Goal: Information Seeking & Learning: Compare options

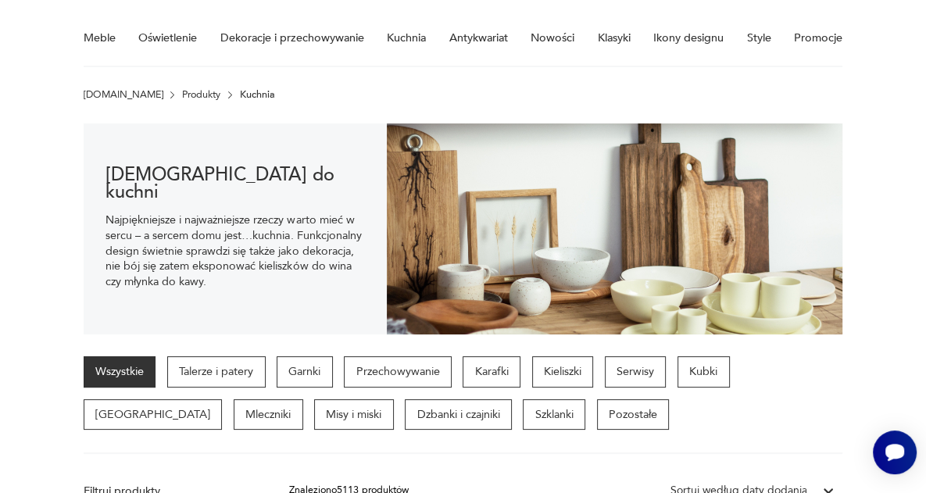
scroll to position [9, 0]
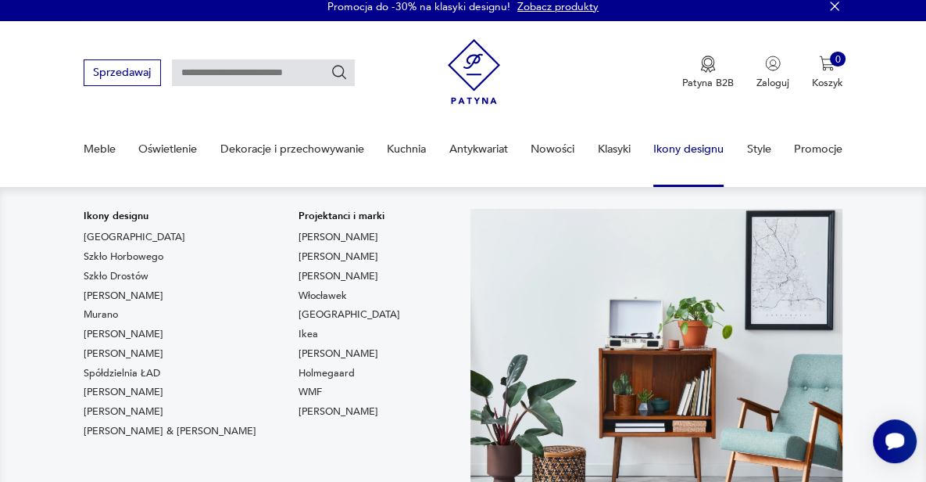
click at [677, 157] on link "Ikony designu" at bounding box center [688, 149] width 70 height 54
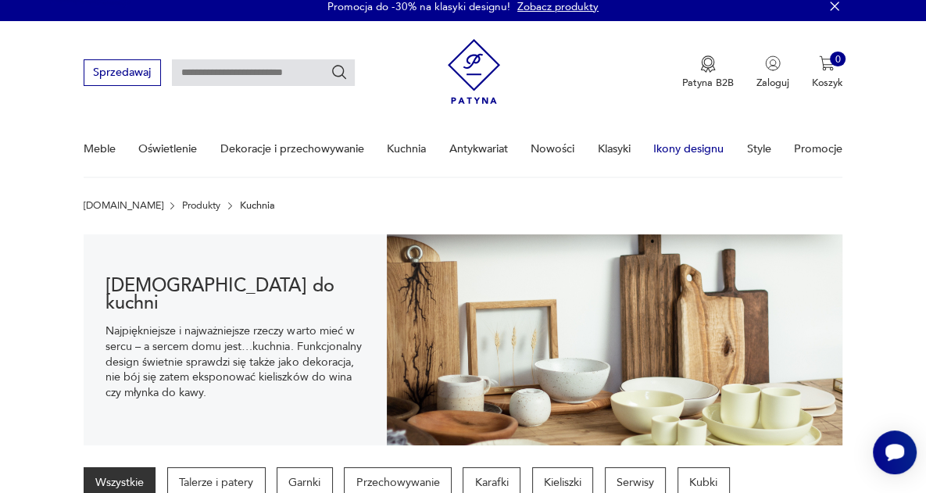
click at [672, 152] on link "Ikony designu" at bounding box center [688, 149] width 70 height 54
click at [680, 148] on link "Ikony designu" at bounding box center [688, 149] width 70 height 54
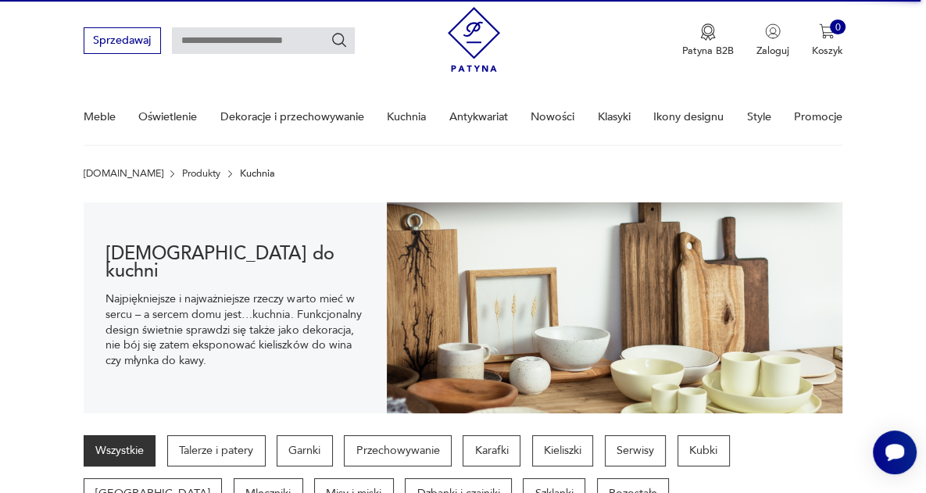
scroll to position [0, 0]
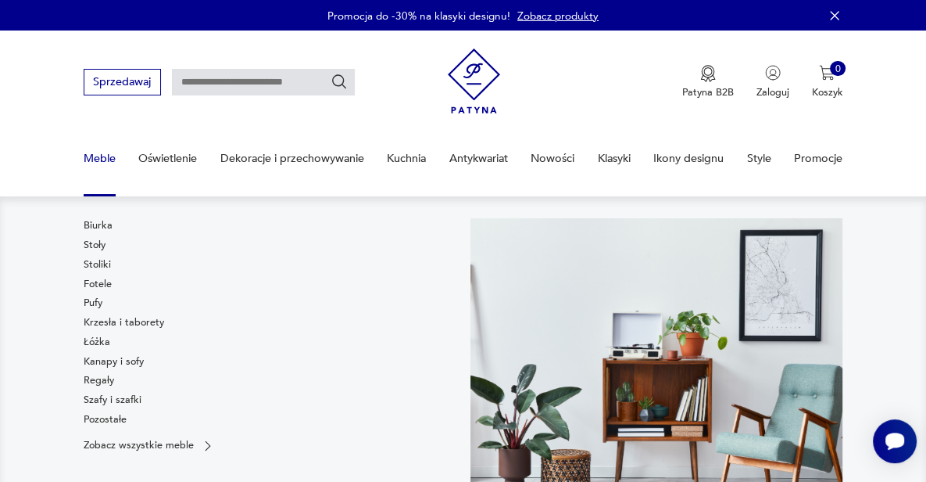
click at [94, 157] on link "Meble" at bounding box center [100, 158] width 32 height 54
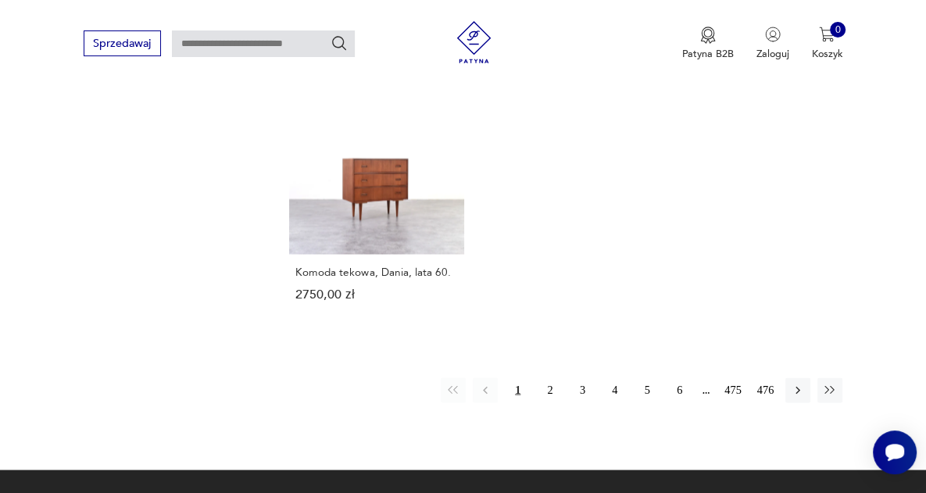
scroll to position [2082, 0]
click at [550, 378] on button "2" at bounding box center [550, 390] width 25 height 25
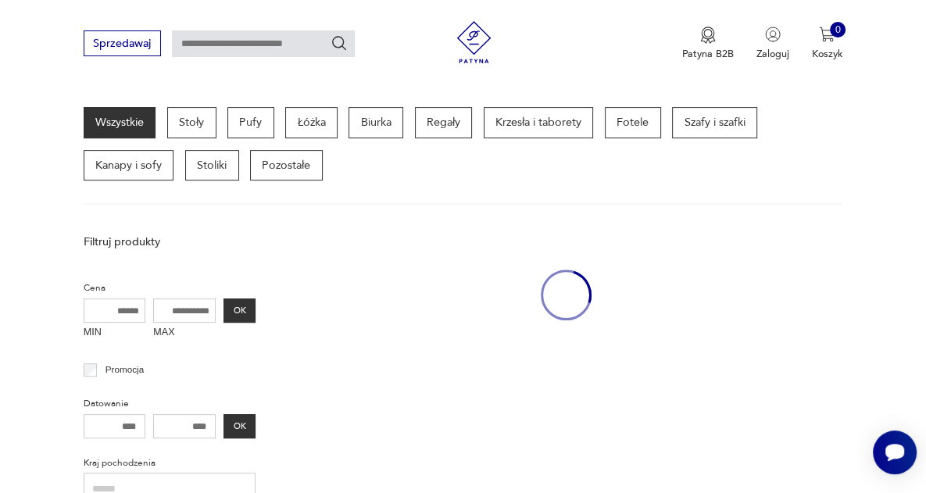
scroll to position [362, 0]
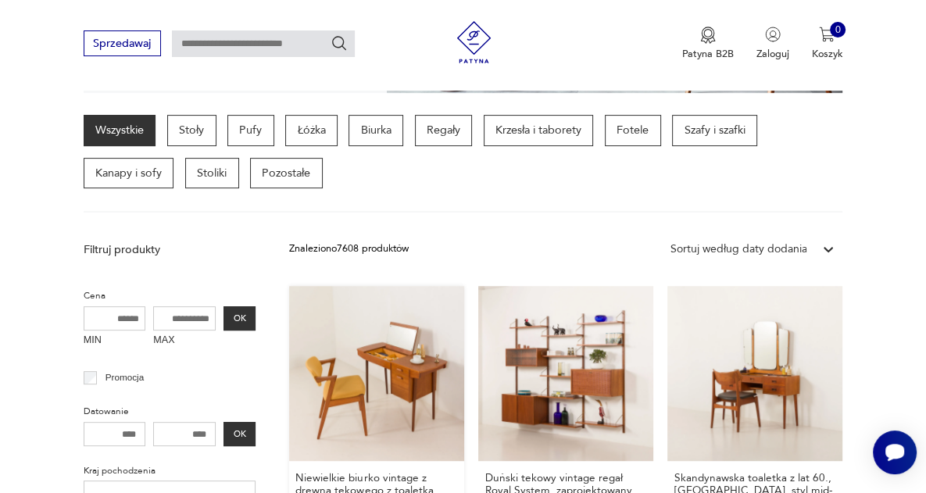
click at [410, 356] on link "Niewielkie biurko vintage z drewna tekowego z toaletką, wyprodukowane w [GEOGRA…" at bounding box center [376, 434] width 175 height 297
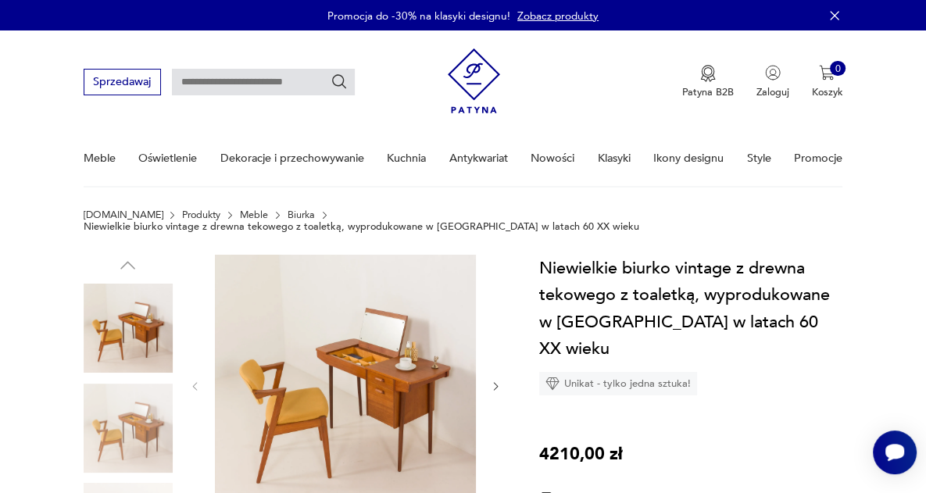
click at [383, 392] on img at bounding box center [345, 385] width 261 height 261
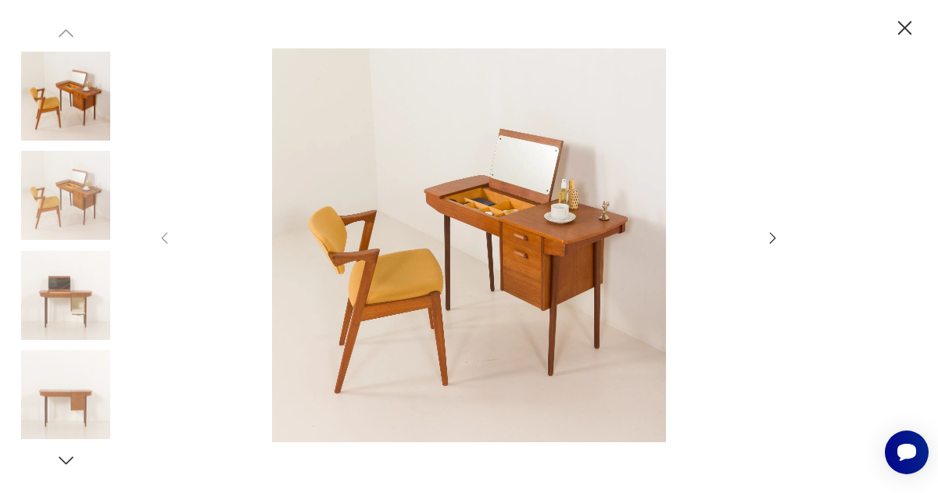
click at [766, 238] on icon "button" at bounding box center [772, 238] width 17 height 17
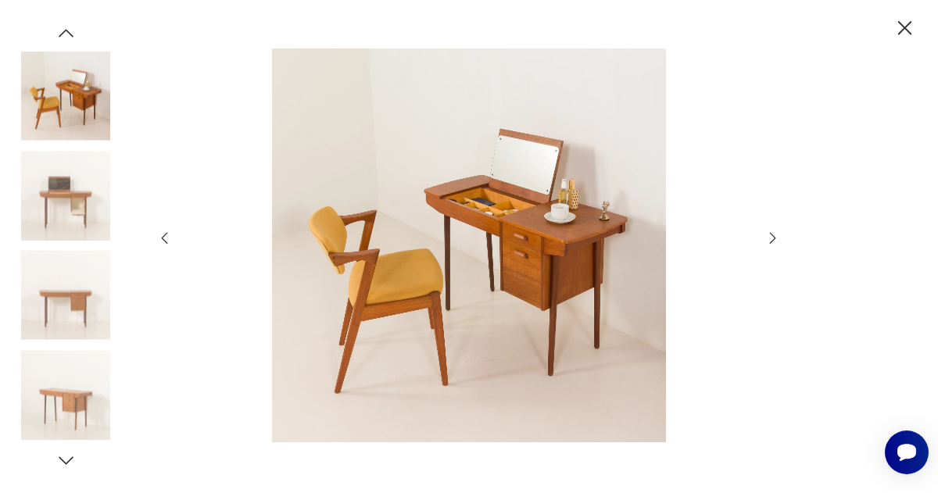
click at [771, 237] on icon "button" at bounding box center [772, 238] width 17 height 17
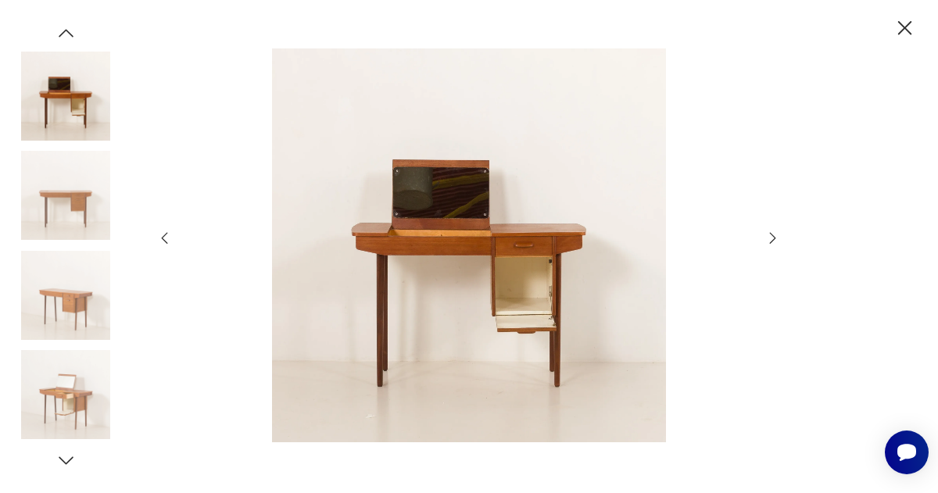
click at [771, 237] on icon "button" at bounding box center [772, 238] width 17 height 17
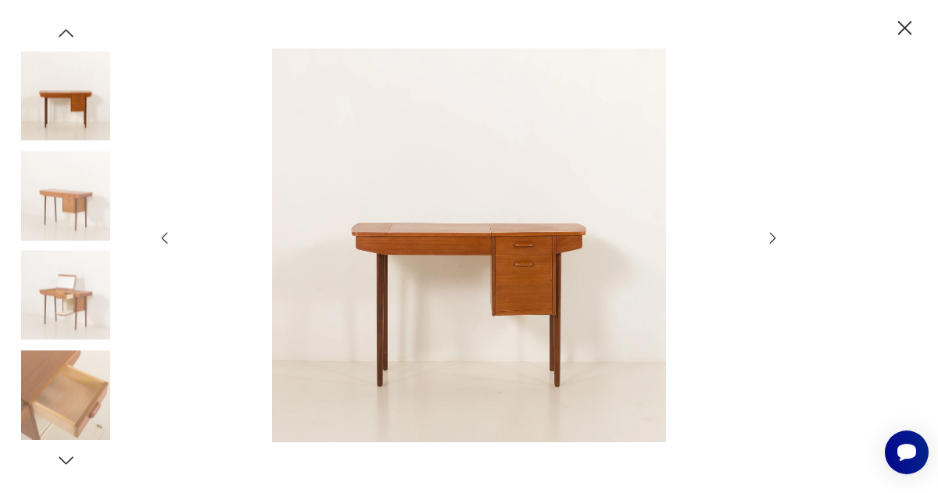
click at [770, 237] on icon "button" at bounding box center [772, 238] width 17 height 17
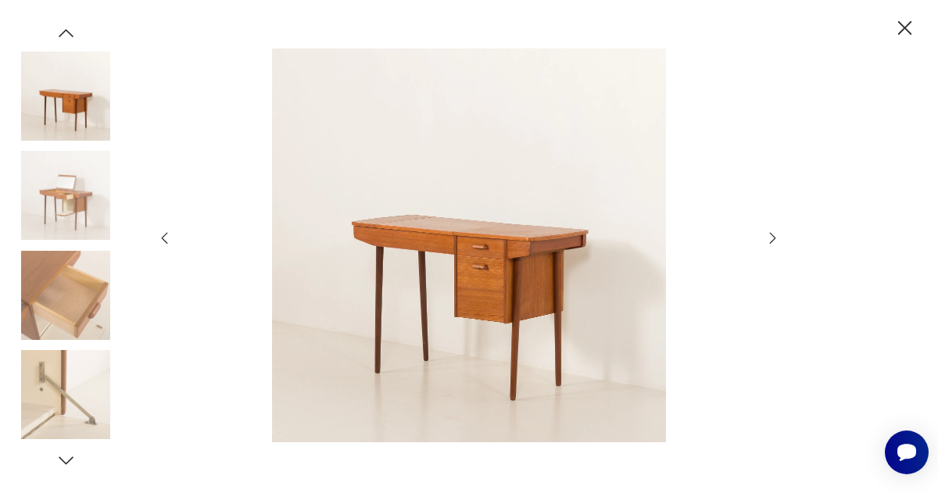
click at [909, 30] on icon "button" at bounding box center [905, 28] width 25 height 25
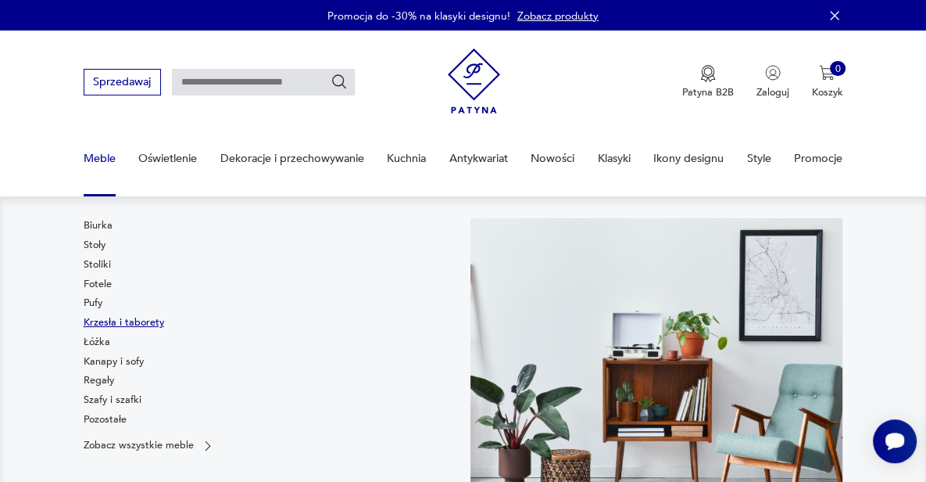
click at [108, 322] on link "Krzesła i taborety" at bounding box center [124, 322] width 81 height 14
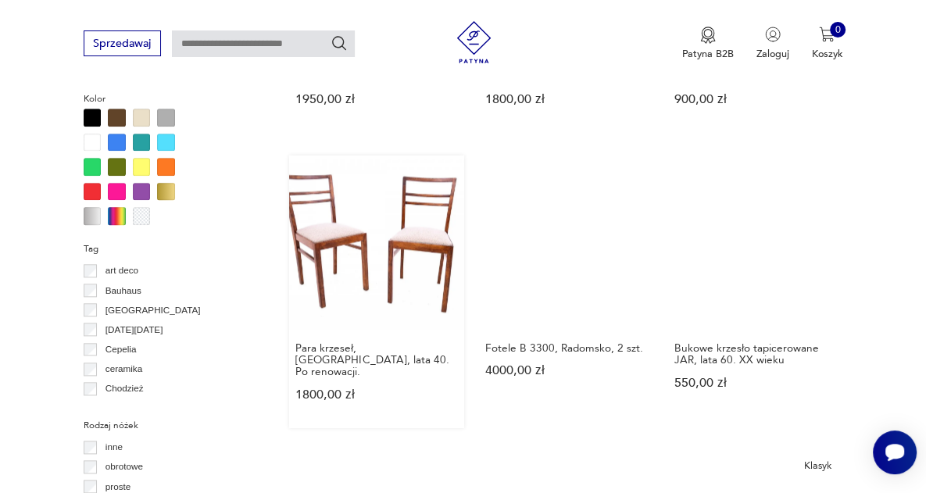
scroll to position [1379, 0]
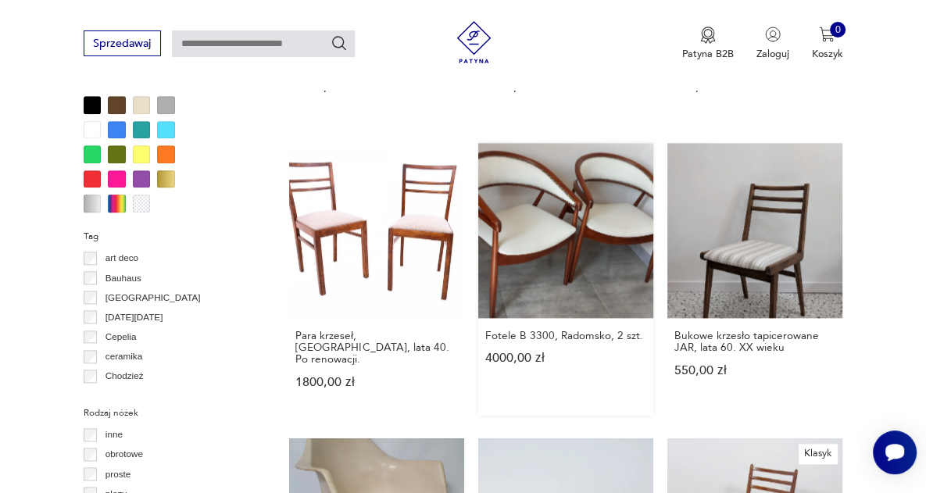
click at [579, 241] on link "Fotele B 3300, Radomsko, 2 szt. 4000,00 zł" at bounding box center [565, 279] width 175 height 273
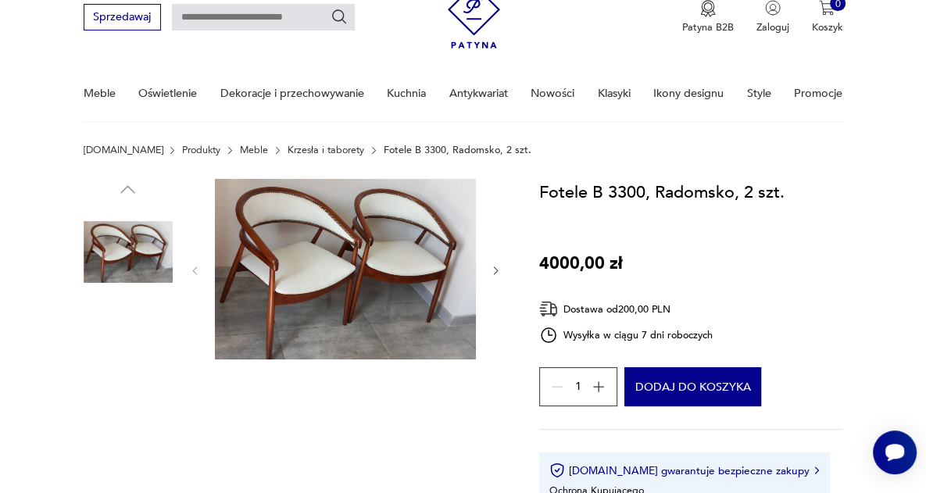
scroll to position [78, 0]
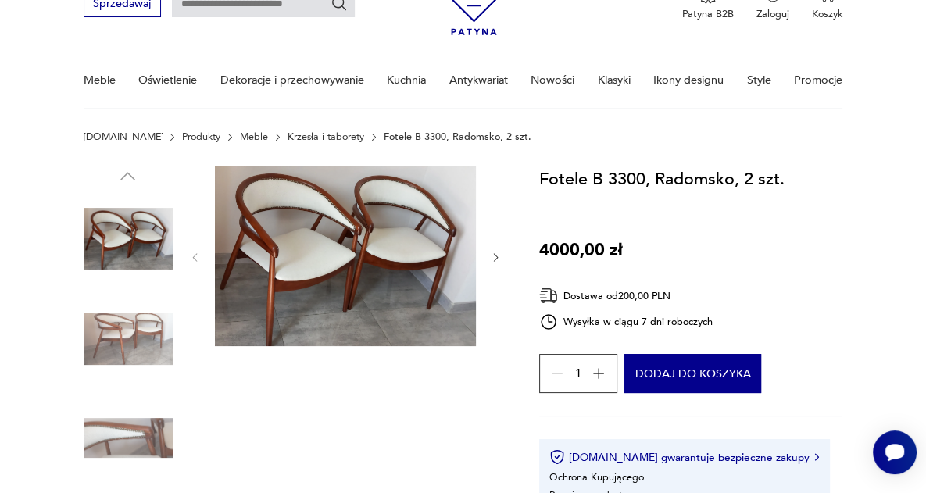
click at [152, 441] on img at bounding box center [128, 438] width 89 height 89
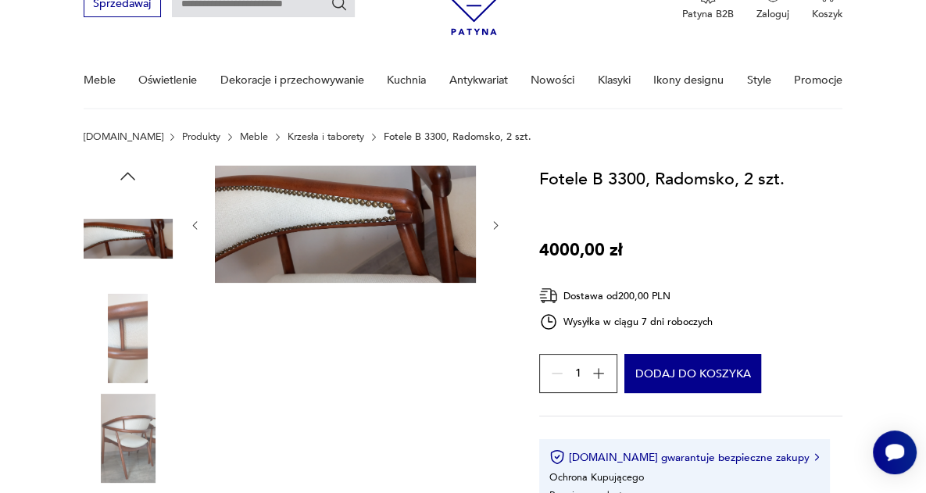
click at [127, 446] on img at bounding box center [128, 438] width 89 height 89
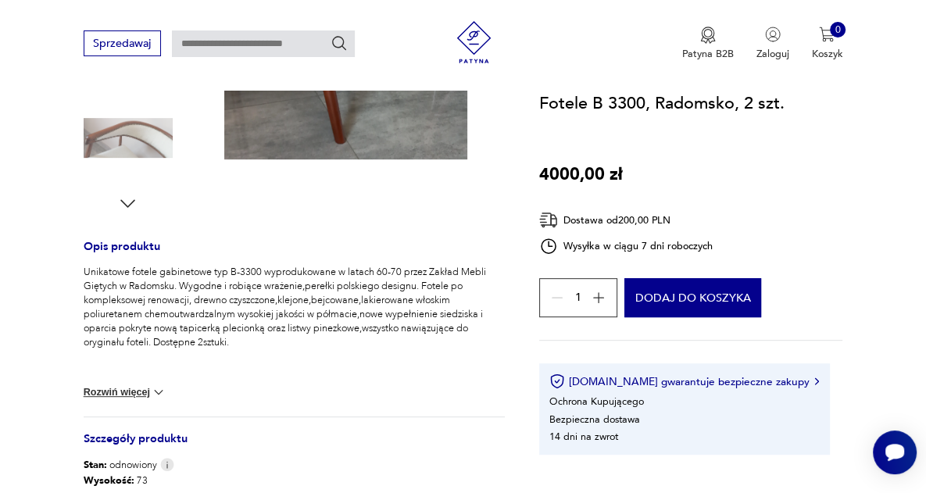
scroll to position [547, 0]
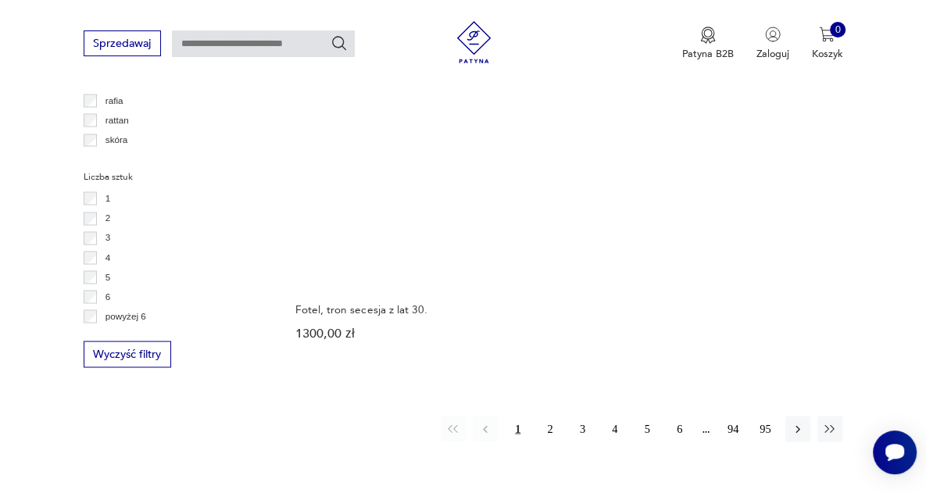
scroll to position [2189, 0]
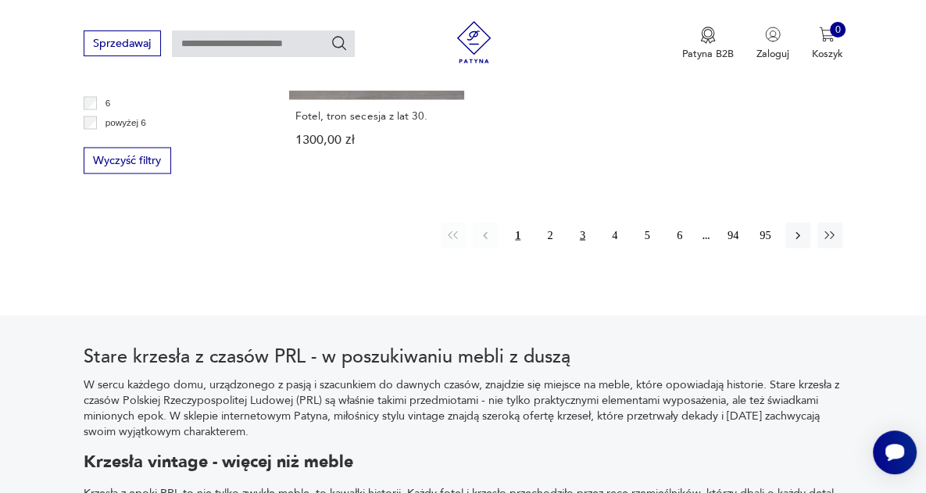
click at [578, 222] on button "3" at bounding box center [582, 234] width 25 height 25
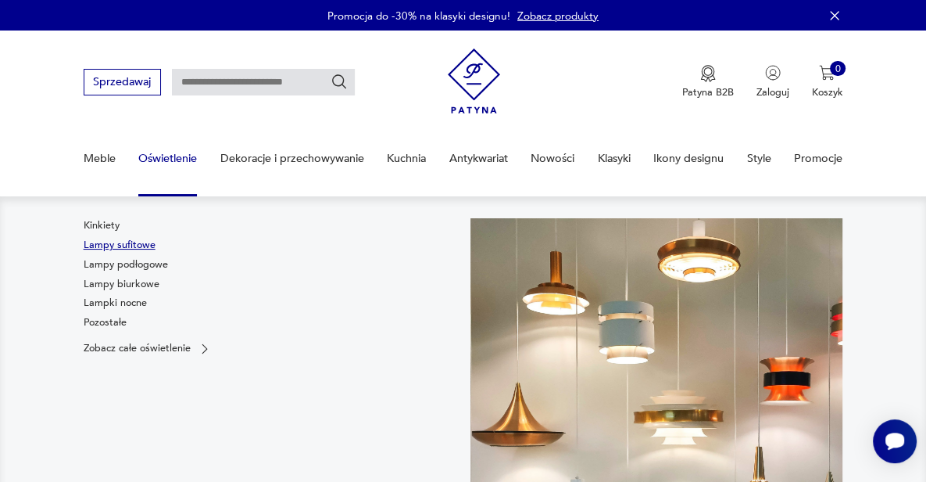
click at [122, 251] on link "Lampy sufitowe" at bounding box center [120, 245] width 72 height 14
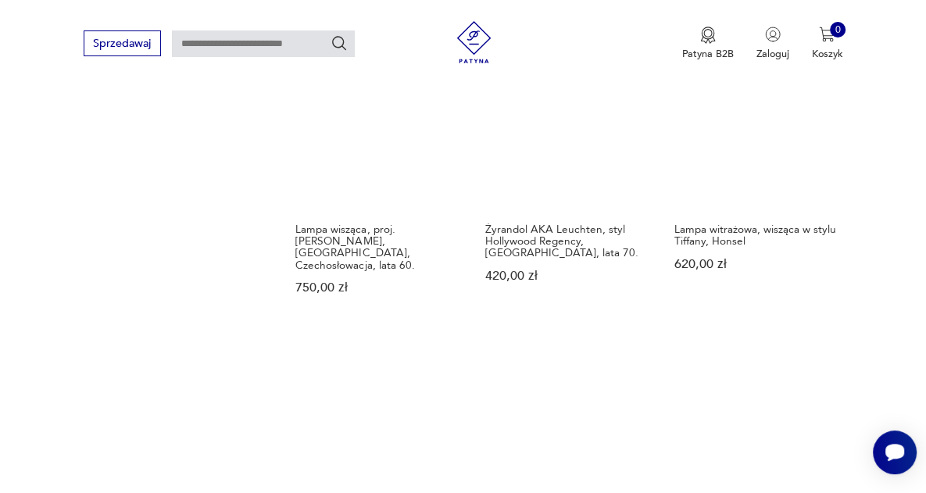
scroll to position [1925, 0]
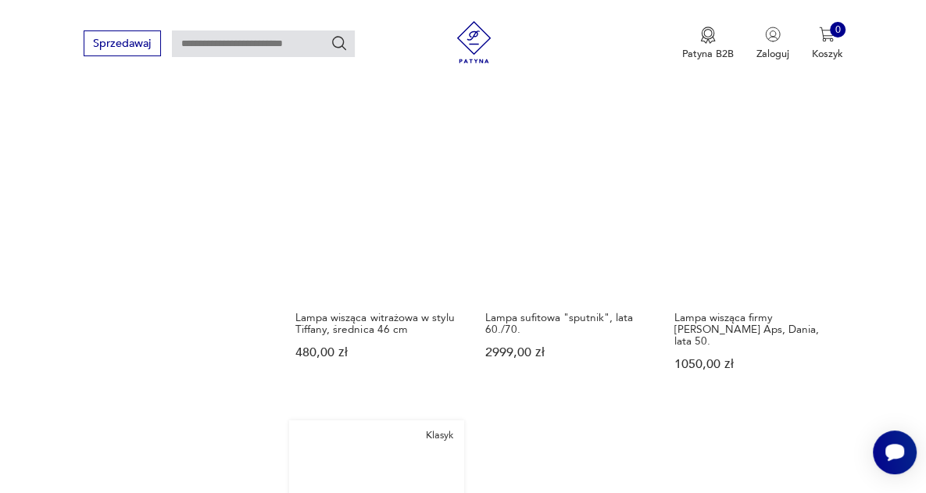
scroll to position [1649, 0]
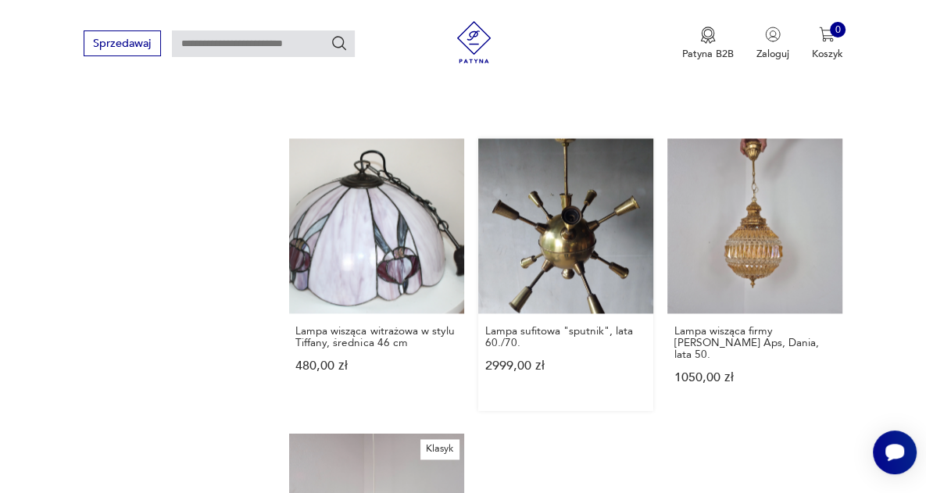
click at [576, 213] on link "Lampa sufitowa "sputnik", lata 60./70. 2999,00 zł" at bounding box center [565, 274] width 175 height 273
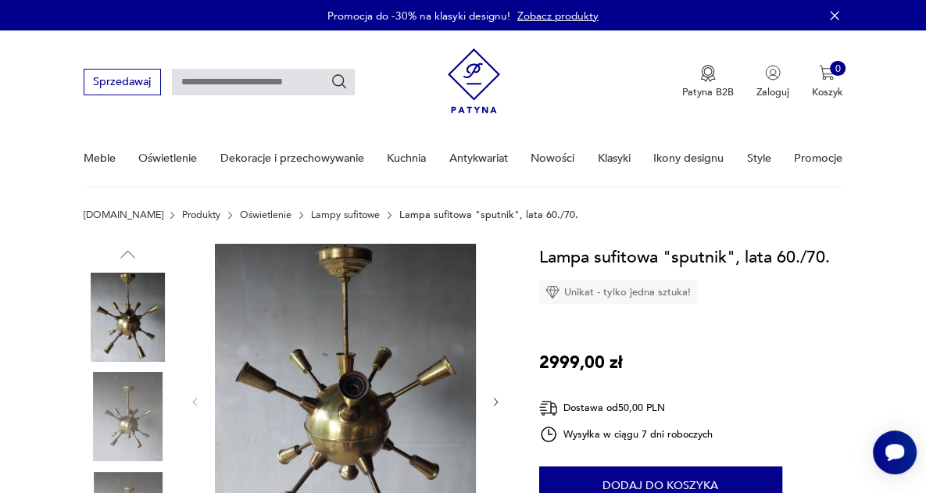
click at [132, 428] on img at bounding box center [128, 416] width 89 height 89
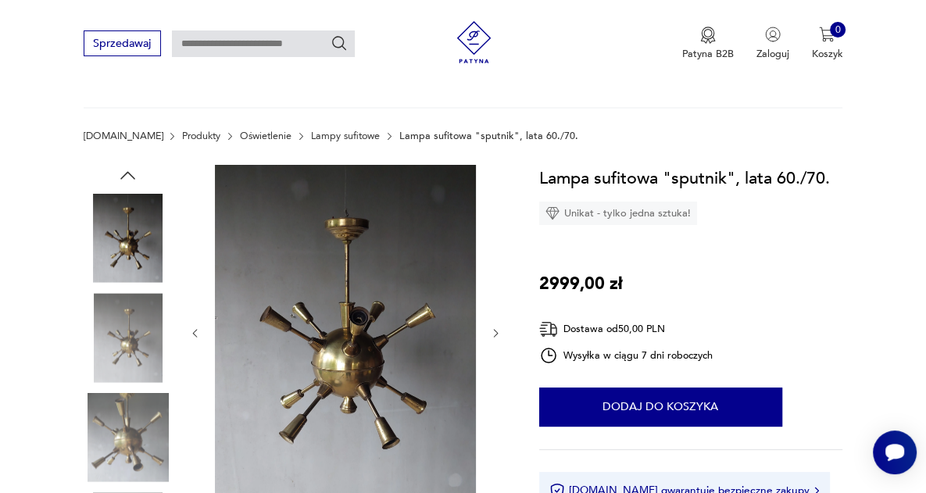
scroll to position [156, 0]
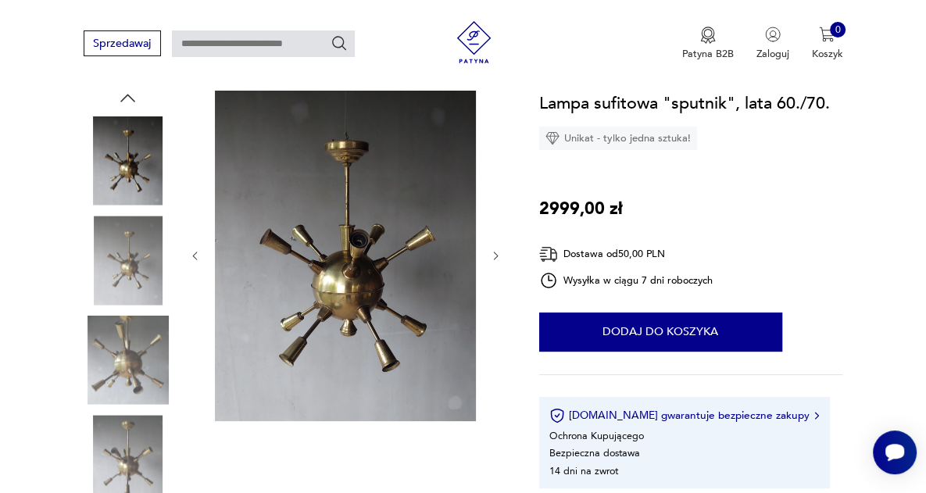
click at [124, 369] on img at bounding box center [128, 360] width 89 height 89
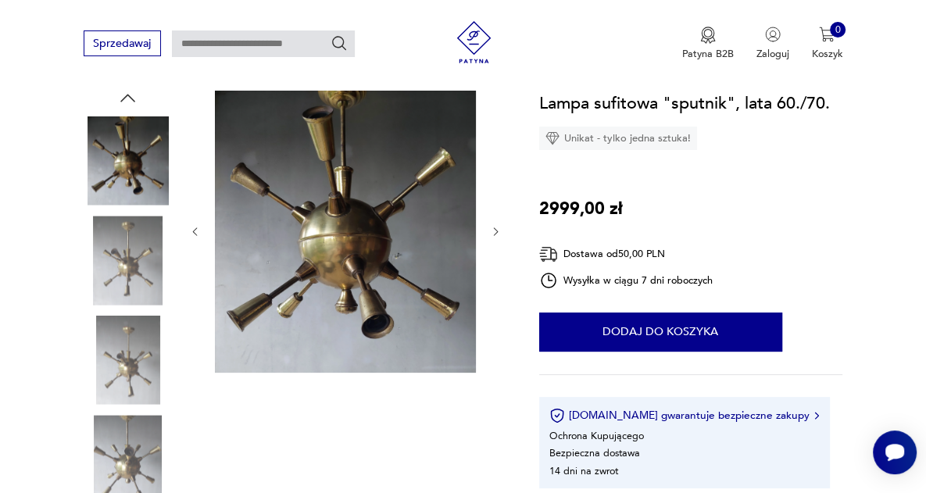
click at [124, 440] on img at bounding box center [128, 459] width 89 height 89
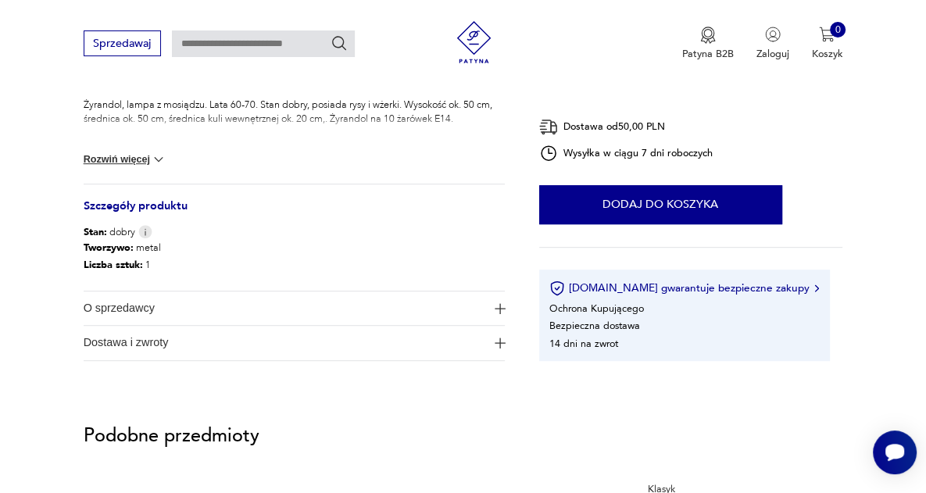
scroll to position [704, 0]
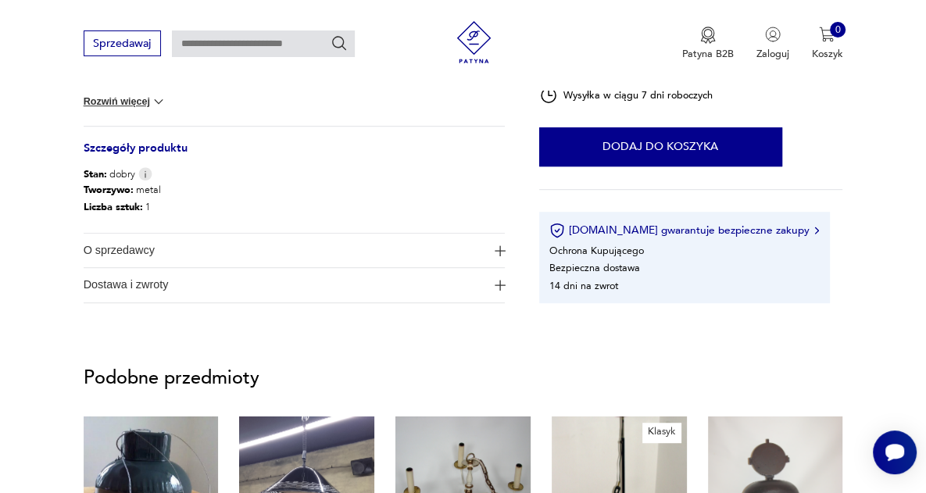
click at [252, 257] on span "O sprzedawcy" at bounding box center [285, 251] width 403 height 34
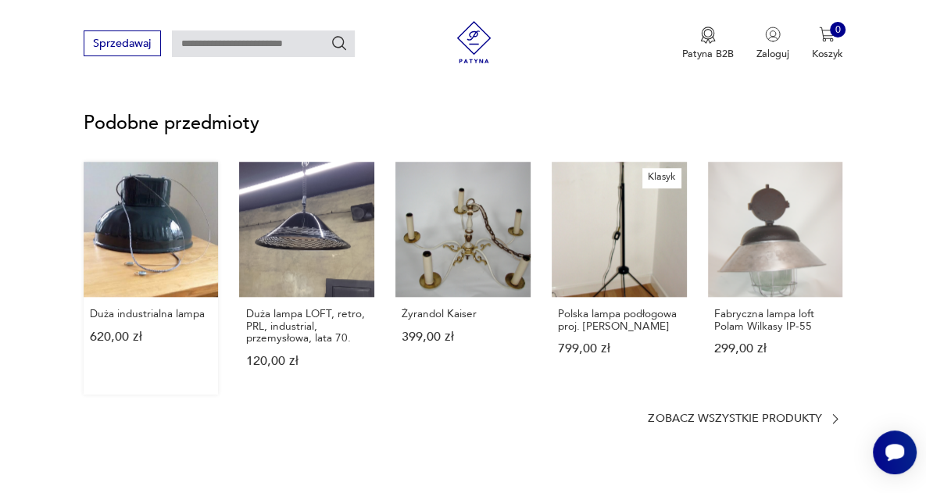
scroll to position [1094, 0]
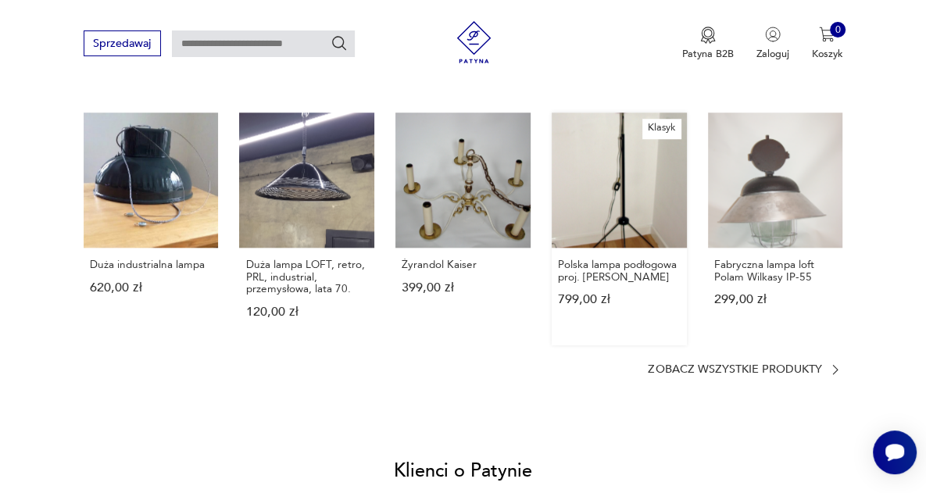
click at [605, 207] on link "Klasyk Polska lampa podłogowa proj. [PERSON_NAME] 799,00 zł" at bounding box center [619, 229] width 135 height 233
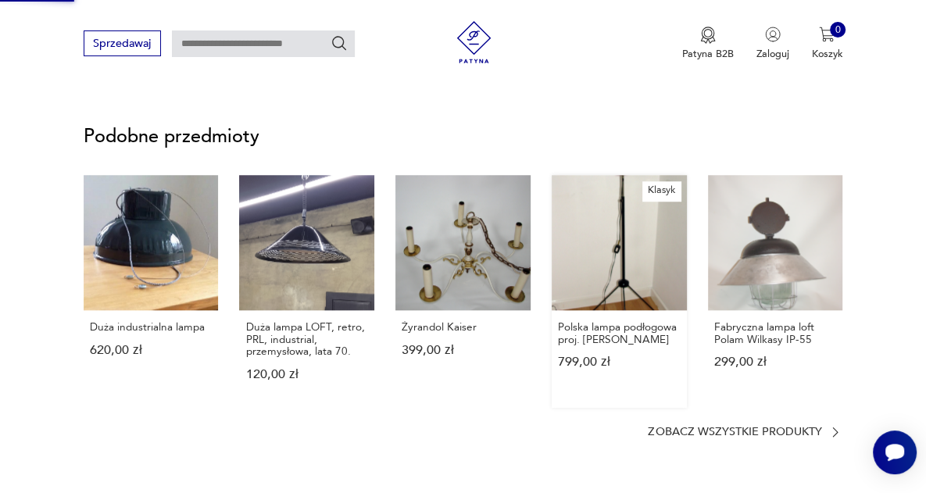
scroll to position [840, 0]
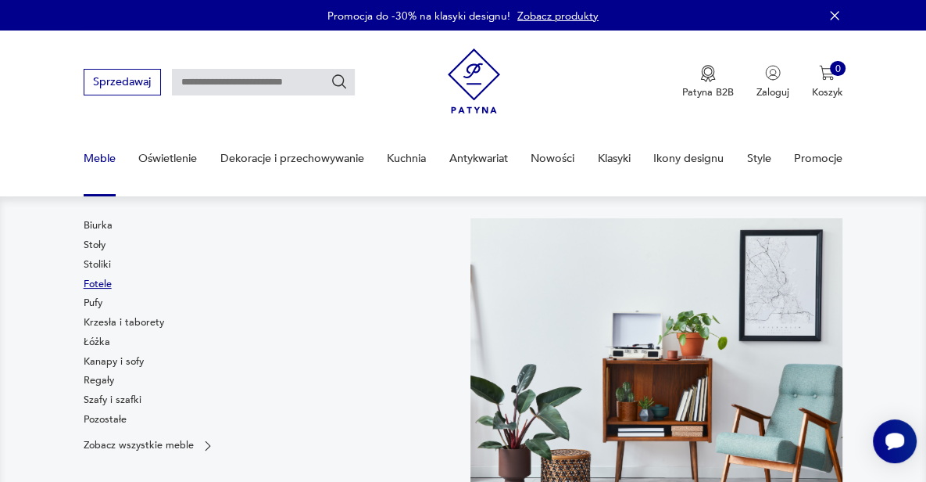
click at [92, 279] on link "Fotele" at bounding box center [98, 284] width 28 height 14
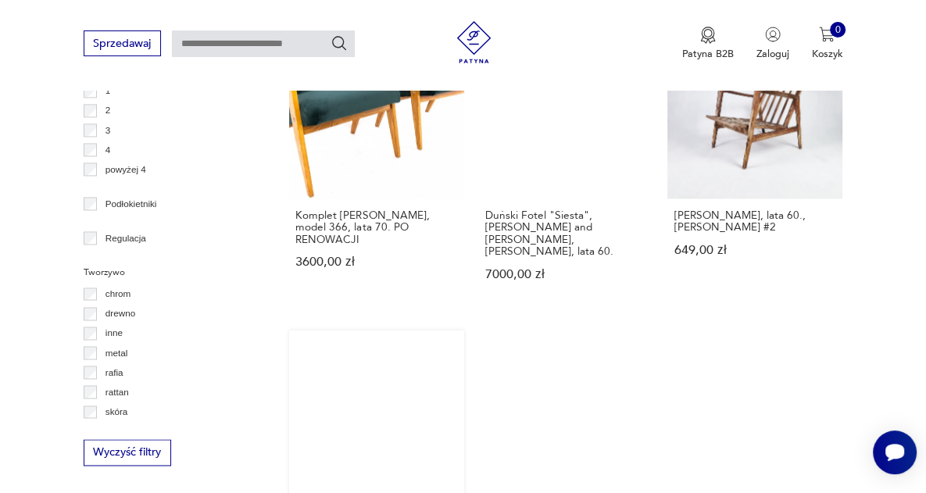
scroll to position [2004, 0]
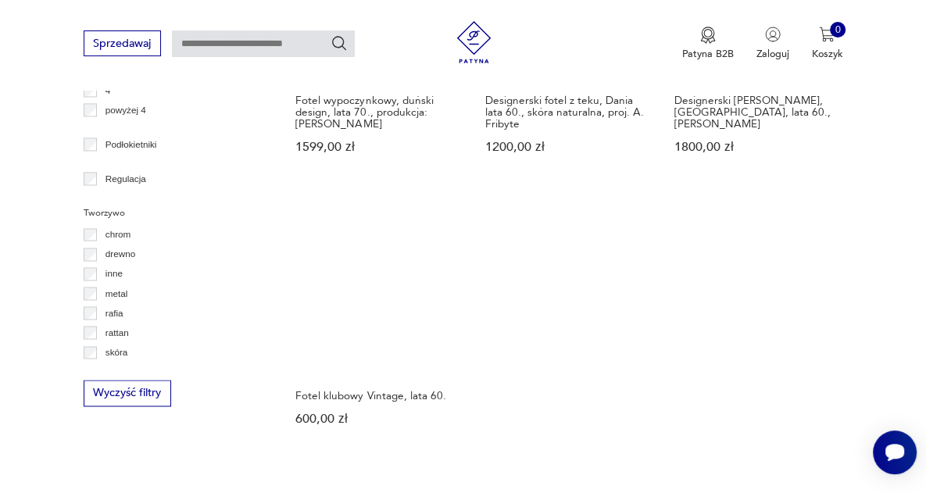
scroll to position [2003, 0]
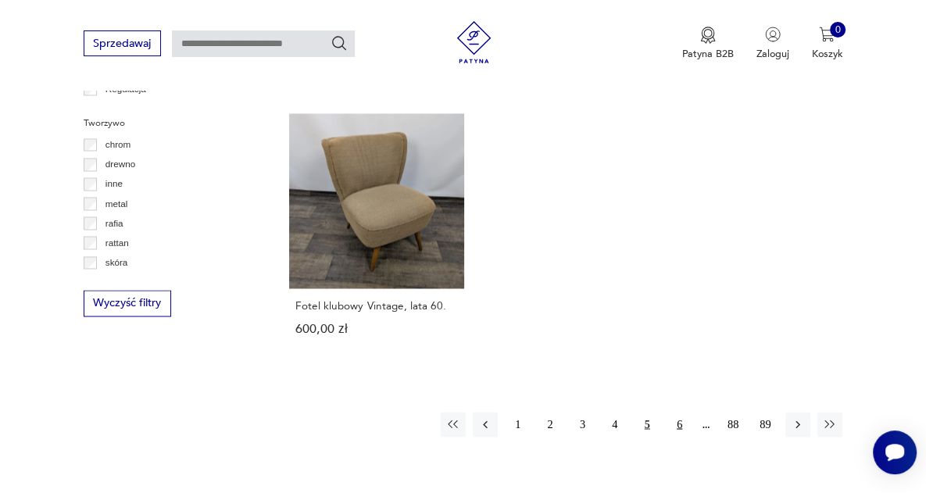
click at [675, 412] on button "6" at bounding box center [679, 424] width 25 height 25
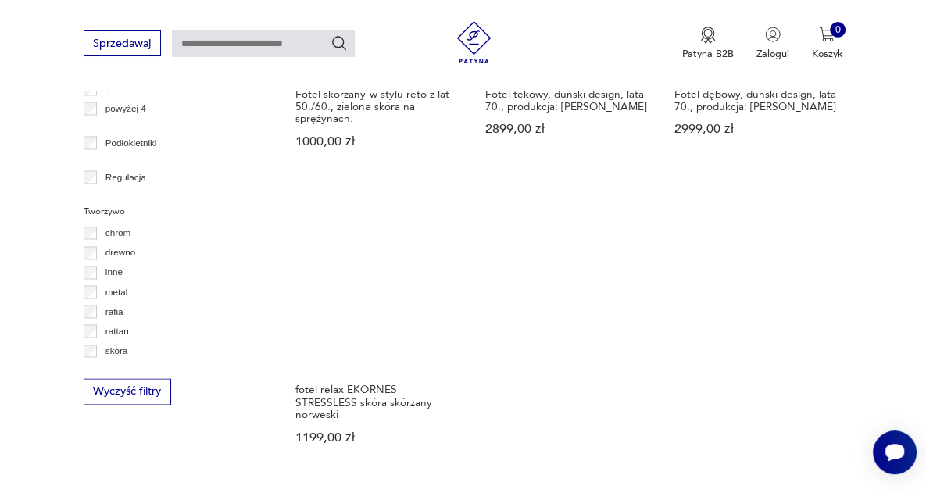
scroll to position [2082, 0]
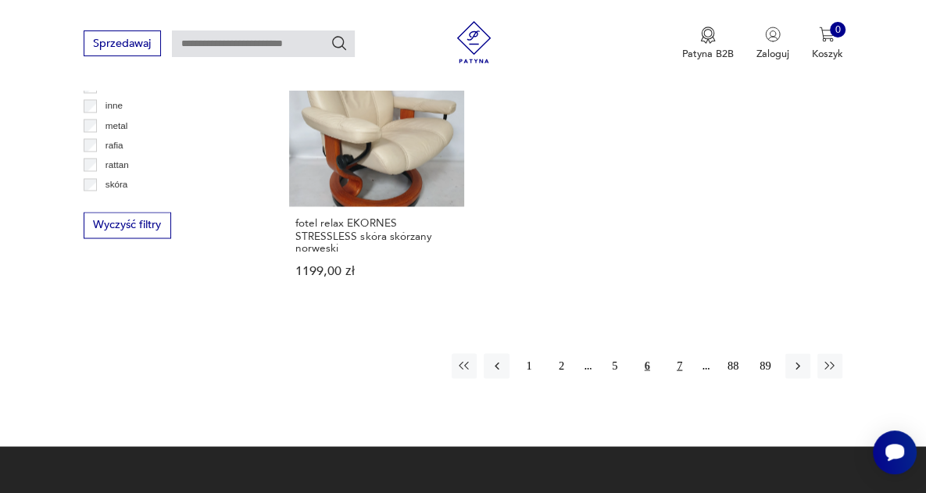
drag, startPoint x: 682, startPoint y: 328, endPoint x: 675, endPoint y: 335, distance: 10.0
click at [676, 353] on button "7" at bounding box center [679, 365] width 25 height 25
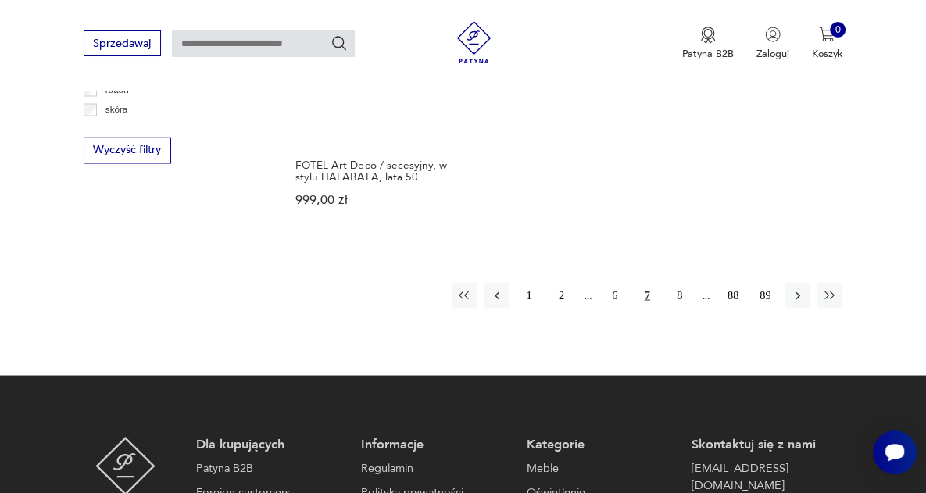
scroll to position [2160, 0]
